Goal: Task Accomplishment & Management: Use online tool/utility

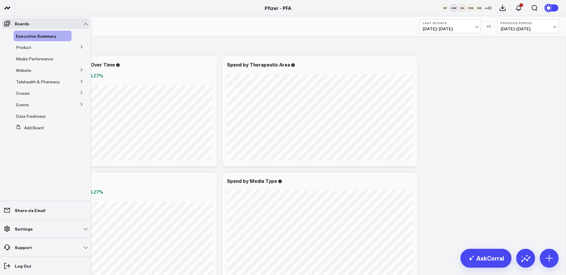
click at [81, 47] on icon at bounding box center [82, 47] width 4 height 4
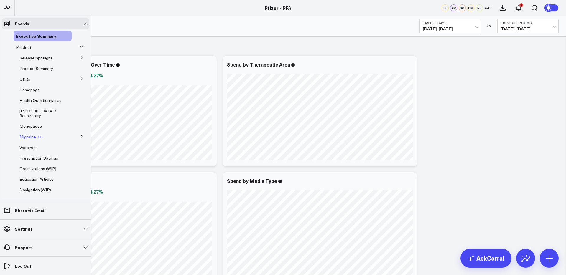
click at [28, 140] on span "Migraine" at bounding box center [27, 137] width 17 height 6
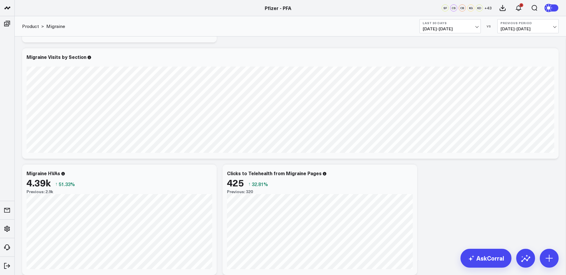
scroll to position [503, 0]
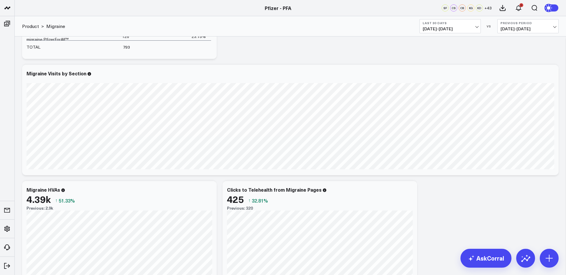
scroll to position [479, 0]
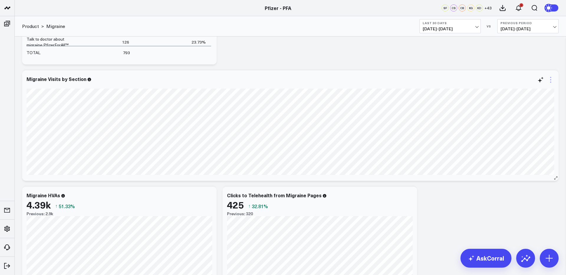
click at [551, 81] on icon at bounding box center [550, 79] width 7 height 7
click at [518, 204] on button "Edit Widget" at bounding box center [526, 204] width 43 height 5
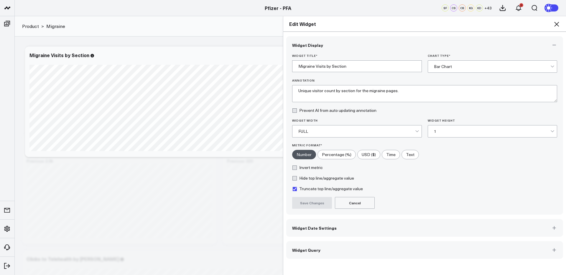
scroll to position [566, 0]
click at [418, 253] on button "Widget Query" at bounding box center [424, 250] width 277 height 18
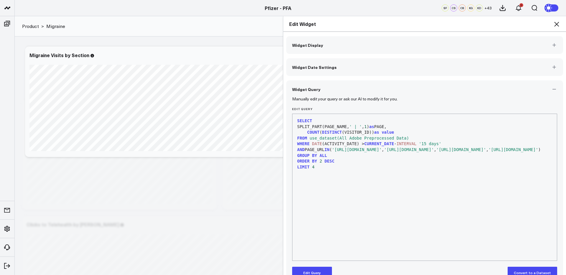
scroll to position [9, 0]
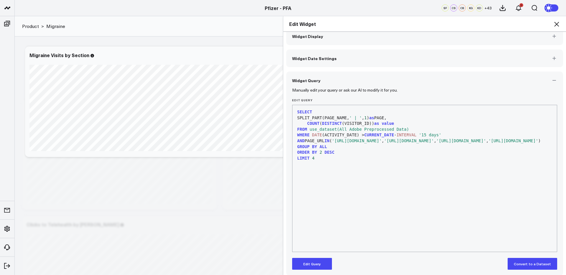
click at [382, 139] on span "'[URL][DOMAIN_NAME]'" at bounding box center [357, 140] width 50 height 5
click at [306, 262] on button "Edit Query" at bounding box center [312, 264] width 40 height 12
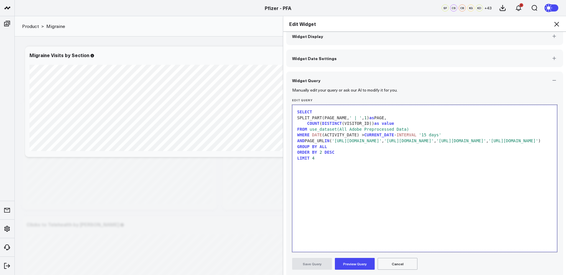
click at [382, 141] on span "'[URL][DOMAIN_NAME]'" at bounding box center [357, 140] width 50 height 5
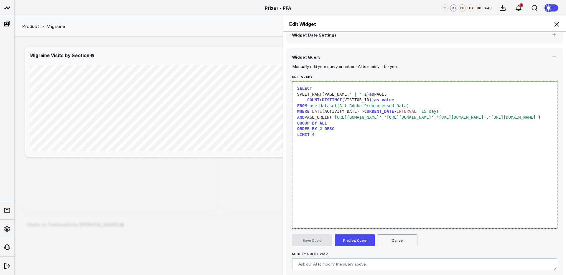
scroll to position [44, 0]
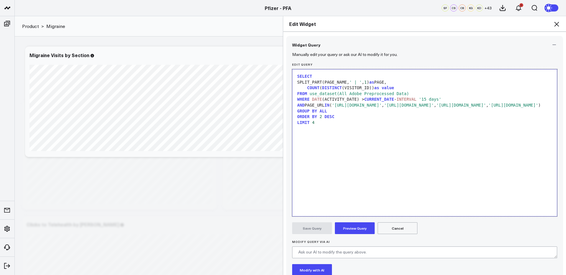
click at [357, 231] on button "Preview Query" at bounding box center [355, 228] width 40 height 12
click at [320, 227] on button "Save Query" at bounding box center [312, 228] width 40 height 12
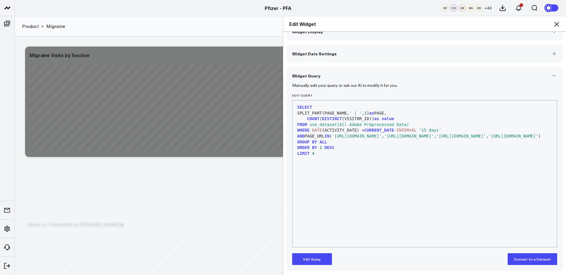
scroll to position [14, 0]
click at [557, 24] on icon at bounding box center [556, 24] width 7 height 7
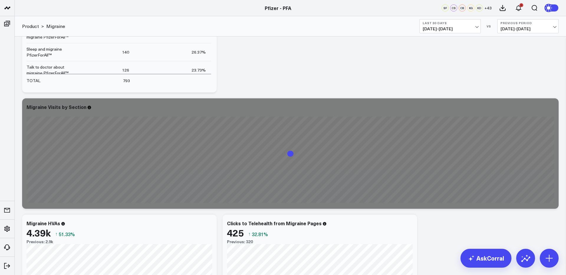
scroll to position [450, 0]
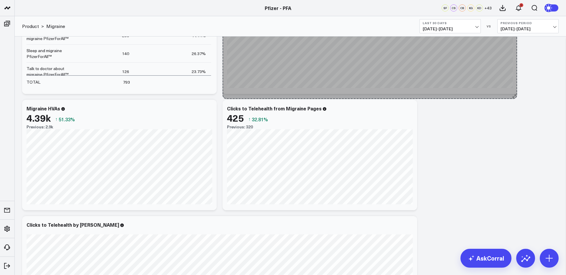
drag, startPoint x: 554, startPoint y: 209, endPoint x: 312, endPoint y: 213, distance: 242.0
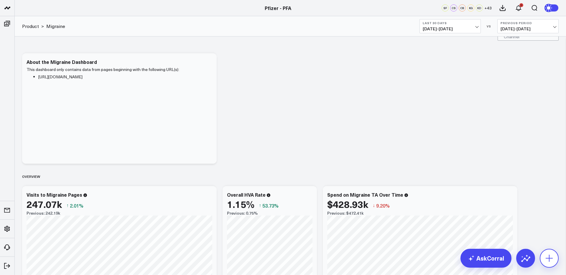
scroll to position [13, 0]
click at [550, 262] on icon at bounding box center [548, 258] width 9 height 9
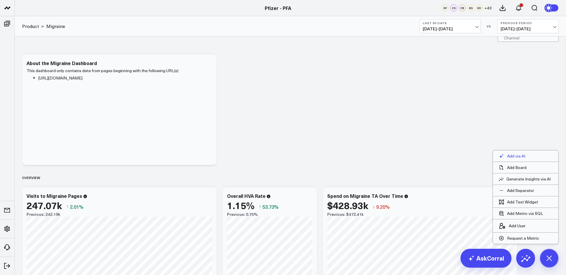
click at [510, 155] on p "Add via AI" at bounding box center [516, 156] width 18 height 5
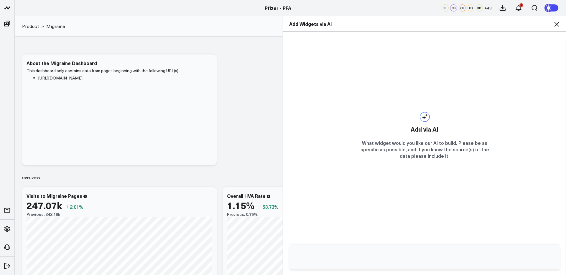
click at [404, 252] on input "text" at bounding box center [419, 257] width 248 height 15
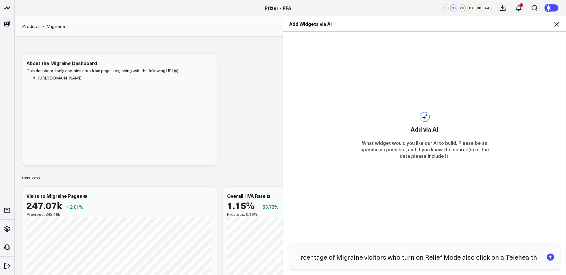
type input "what percentage of Migraine visitors who turn on Relief Mode also click on a Te…"
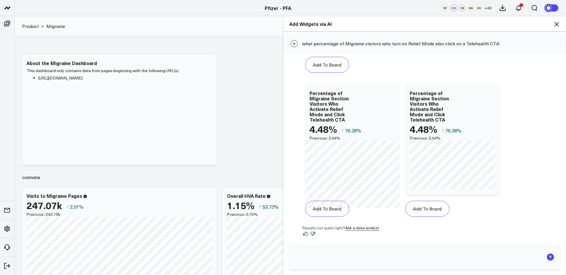
scroll to position [147, 0]
click at [430, 212] on button "Add To Board" at bounding box center [427, 209] width 44 height 16
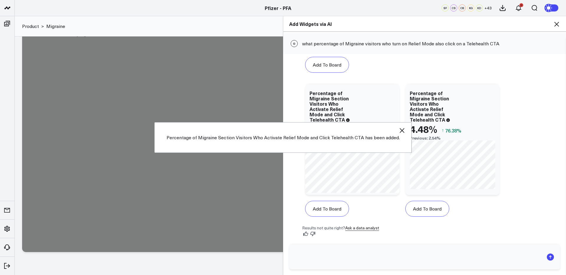
scroll to position [2817, 0]
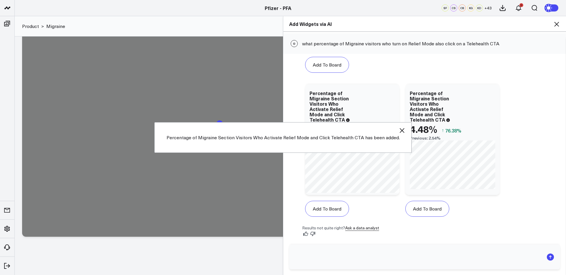
click at [555, 24] on icon at bounding box center [556, 24] width 7 height 7
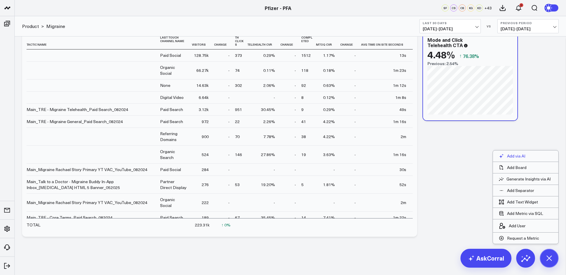
click at [517, 157] on p "Add via AI" at bounding box center [516, 156] width 18 height 5
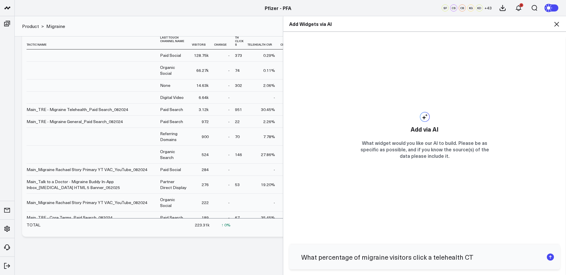
type input "What percentage of migraine visitors click a telehealth CTA"
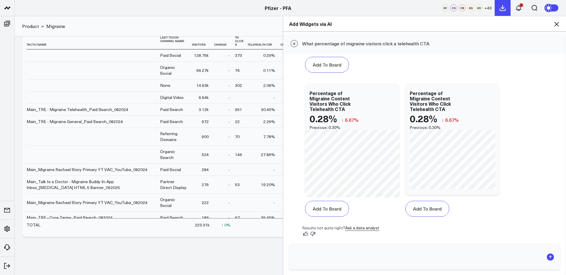
scroll to position [147, 0]
click at [426, 211] on button "Add To Board" at bounding box center [427, 209] width 44 height 16
click at [556, 25] on icon at bounding box center [556, 24] width 7 height 7
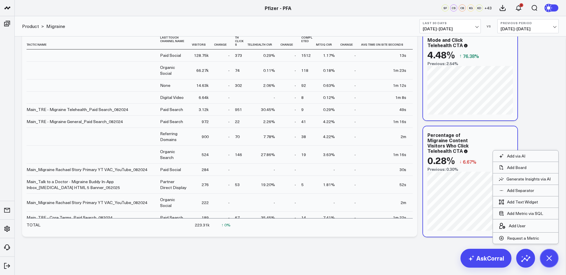
click at [549, 257] on icon at bounding box center [548, 258] width 13 height 13
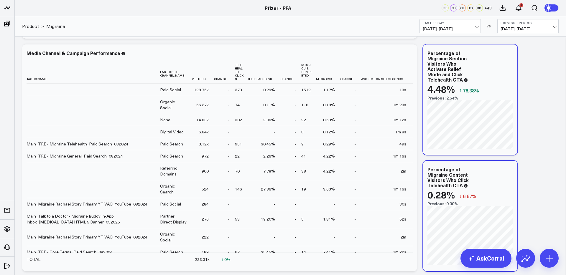
scroll to position [2782, 0]
click at [510, 56] on icon at bounding box center [509, 54] width 7 height 7
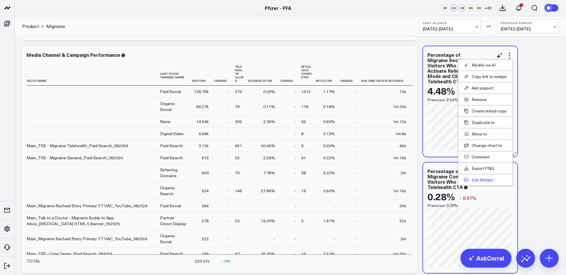
click at [480, 181] on button "Edit Widget" at bounding box center [485, 179] width 43 height 5
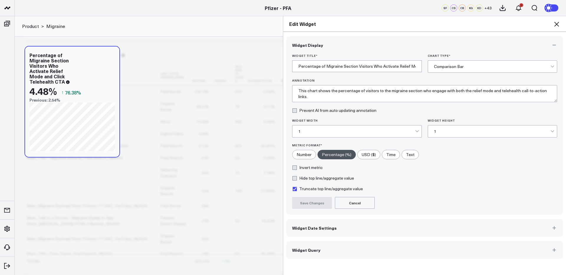
click at [372, 245] on button "Widget Query" at bounding box center [424, 250] width 277 height 18
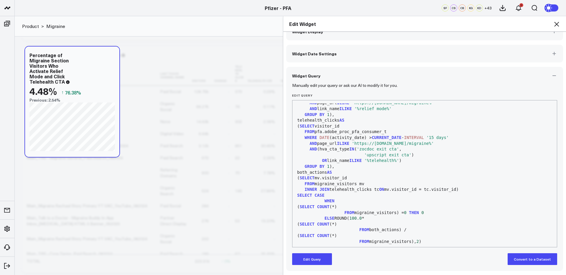
scroll to position [35, 0]
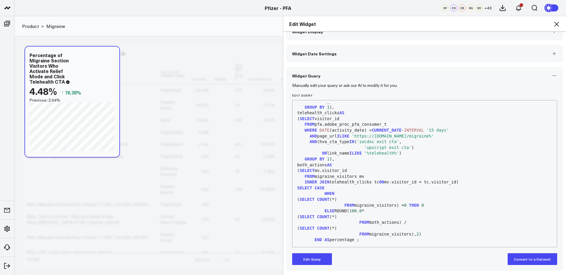
click at [556, 24] on icon at bounding box center [556, 24] width 5 height 5
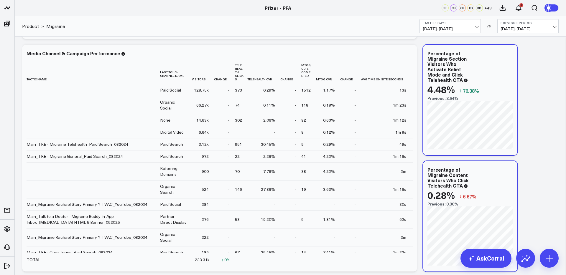
scroll to position [2780, 0]
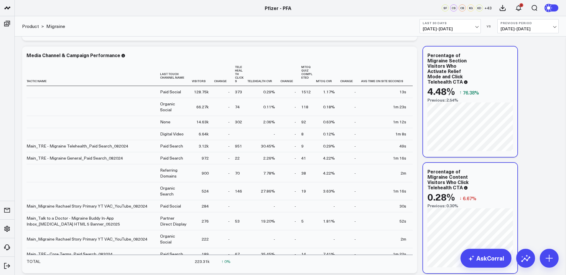
click at [466, 24] on b "Last 30 Days" at bounding box center [450, 23] width 55 height 4
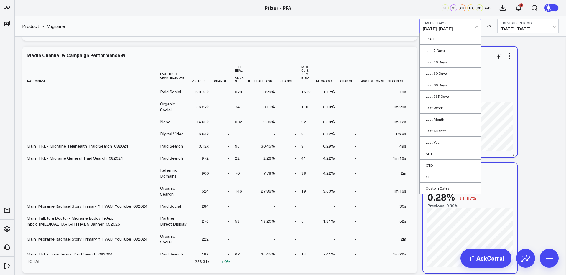
drag, startPoint x: 436, startPoint y: 86, endPoint x: 452, endPoint y: 86, distance: 15.9
click at [436, 86] on link "Last 90 Days" at bounding box center [450, 84] width 61 height 11
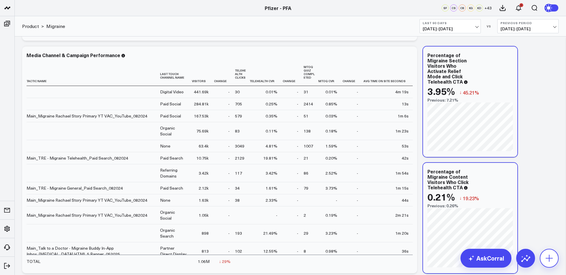
click at [552, 258] on icon at bounding box center [548, 258] width 9 height 9
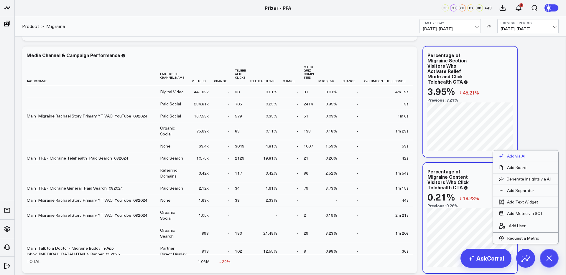
click at [514, 157] on p "Add via AI" at bounding box center [516, 156] width 18 height 5
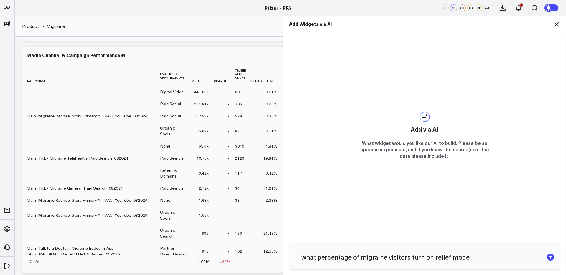
type input "what percentage of migraine visitors turn on relief mode?"
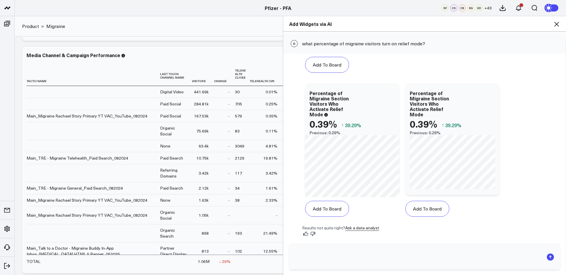
scroll to position [147, 0]
click at [434, 207] on button "Add To Board" at bounding box center [427, 209] width 44 height 16
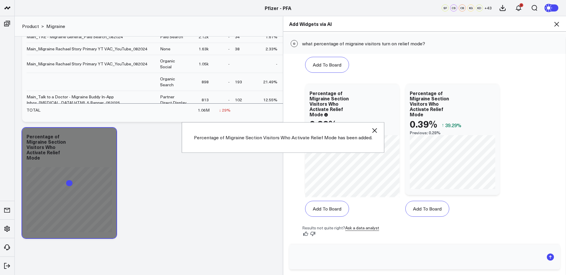
scroll to position [2933, 0]
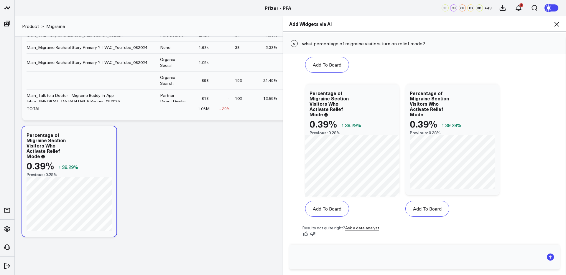
click at [558, 23] on icon at bounding box center [556, 24] width 7 height 7
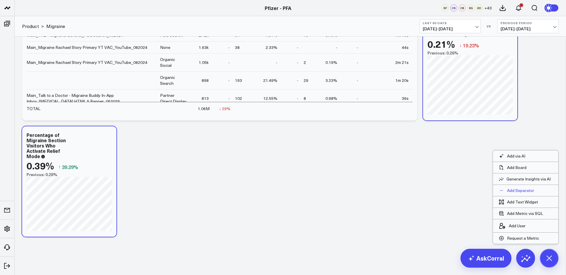
click at [522, 190] on p "Add Separator" at bounding box center [520, 190] width 27 height 5
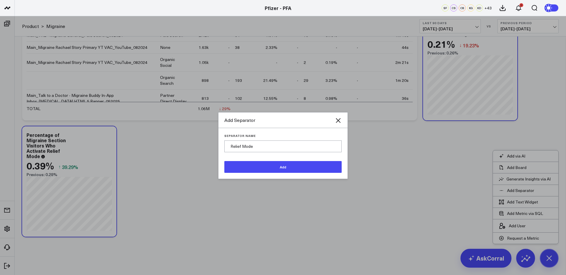
type input "Relief Mode"
click at [224, 161] on button "Add" at bounding box center [282, 167] width 117 height 12
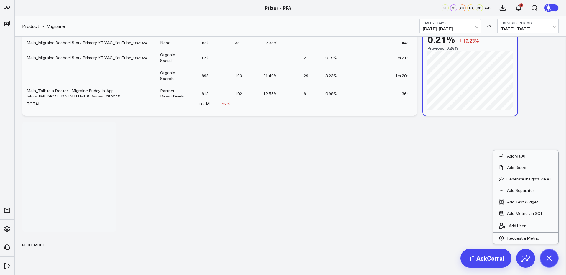
scroll to position [2950, 0]
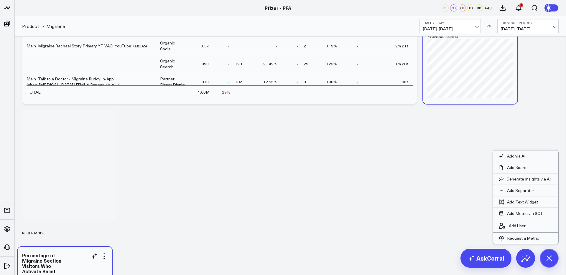
drag, startPoint x: 75, startPoint y: 131, endPoint x: 70, endPoint y: 252, distance: 120.6
drag, startPoint x: 75, startPoint y: 113, endPoint x: 72, endPoint y: 254, distance: 140.6
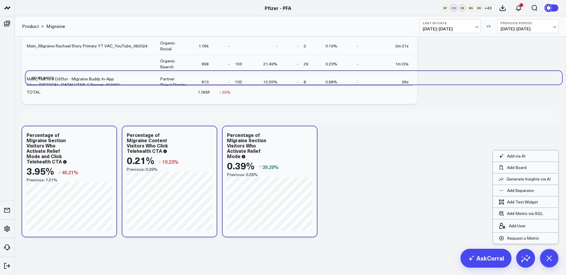
drag, startPoint x: 32, startPoint y: 234, endPoint x: 36, endPoint y: 78, distance: 155.3
click at [36, 78] on div "Relief Mode" at bounding box center [40, 78] width 29 height 14
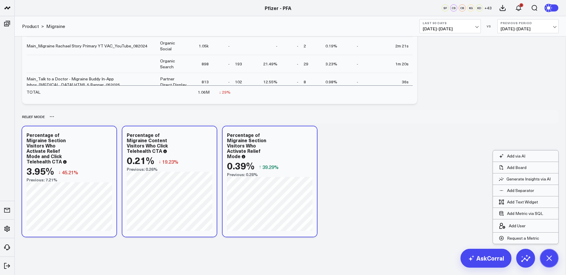
scroll to position [2947, 0]
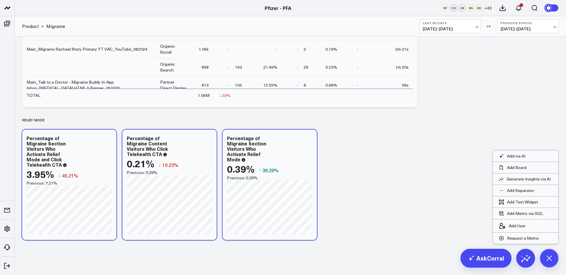
drag, startPoint x: 433, startPoint y: 147, endPoint x: 448, endPoint y: 144, distance: 14.8
click at [523, 157] on p "Add via AI" at bounding box center [516, 156] width 18 height 5
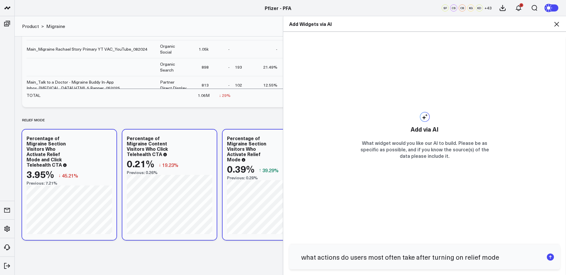
type input "what actions do users most often take after turning on relief mode?"
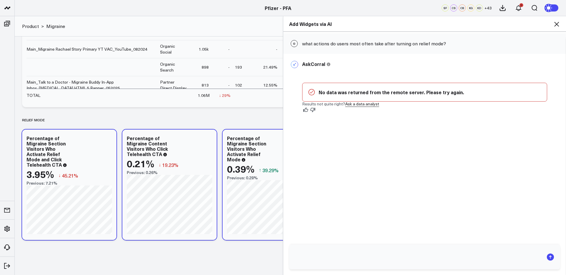
click at [556, 23] on icon at bounding box center [556, 24] width 7 height 7
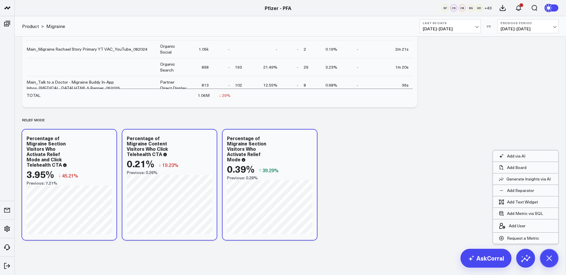
drag, startPoint x: 548, startPoint y: 258, endPoint x: 432, endPoint y: 225, distance: 121.3
click at [546, 257] on icon at bounding box center [548, 258] width 13 height 13
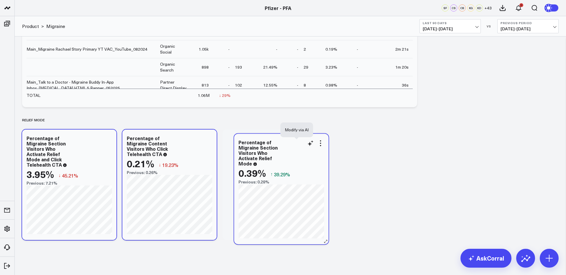
drag, startPoint x: 291, startPoint y: 136, endPoint x: 304, endPoint y: 140, distance: 14.2
click at [304, 140] on div "Percentage of Migraine Section Visitors Who Activate Relief Mode" at bounding box center [280, 153] width 85 height 27
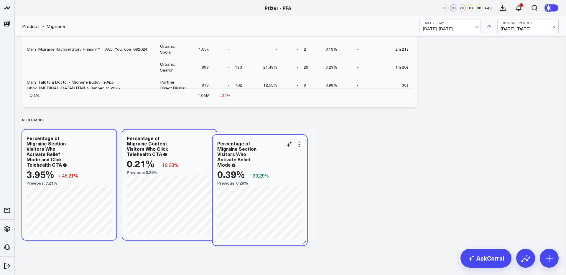
drag, startPoint x: 286, startPoint y: 136, endPoint x: 277, endPoint y: 141, distance: 11.1
click at [277, 141] on div "Percentage of Migraine Section Visitors Who Activate Relief Mode" at bounding box center [259, 154] width 85 height 27
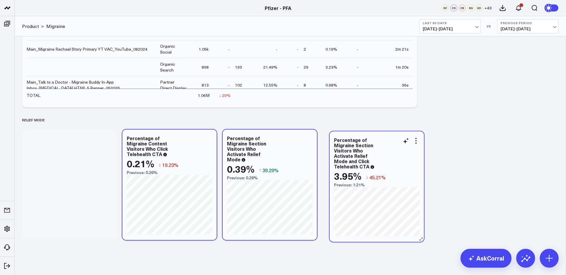
drag, startPoint x: 70, startPoint y: 136, endPoint x: 377, endPoint y: 138, distance: 307.0
click at [377, 138] on div "Percentage of Migraine Section Visitors Who Activate Relief Mode and Click Tele…" at bounding box center [376, 153] width 85 height 32
